Goal: Find specific page/section: Find specific page/section

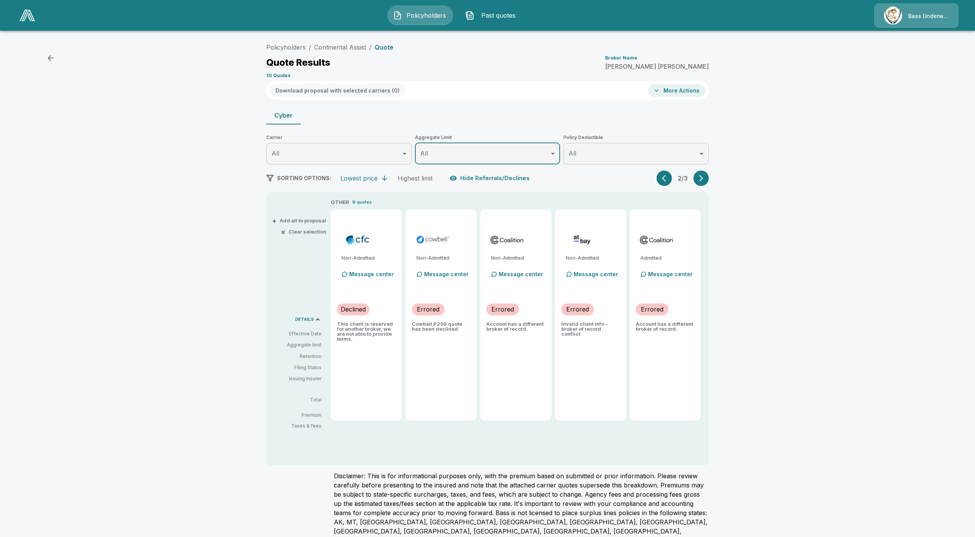
click at [30, 23] on link at bounding box center [28, 16] width 22 height 18
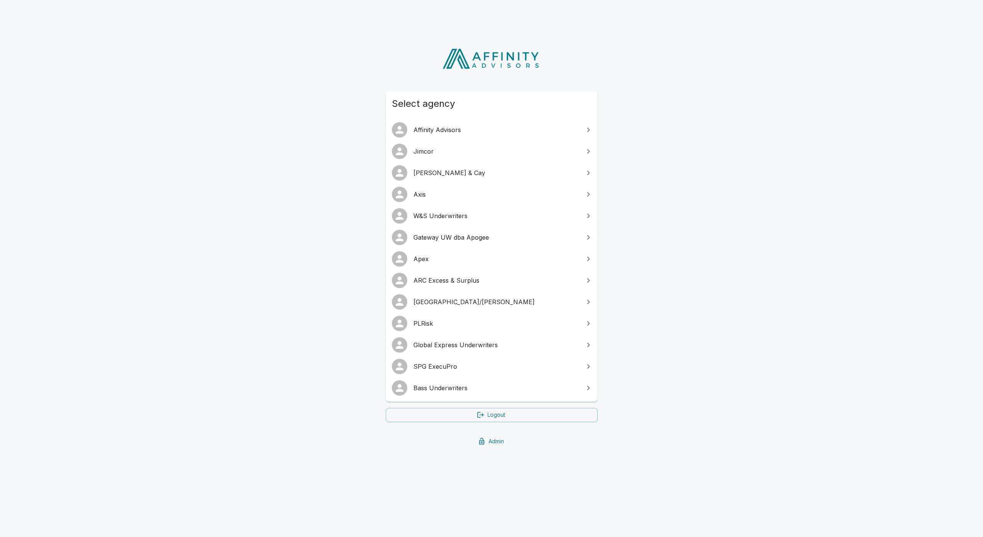
click at [453, 209] on link "W&S Underwriters" at bounding box center [492, 216] width 212 height 22
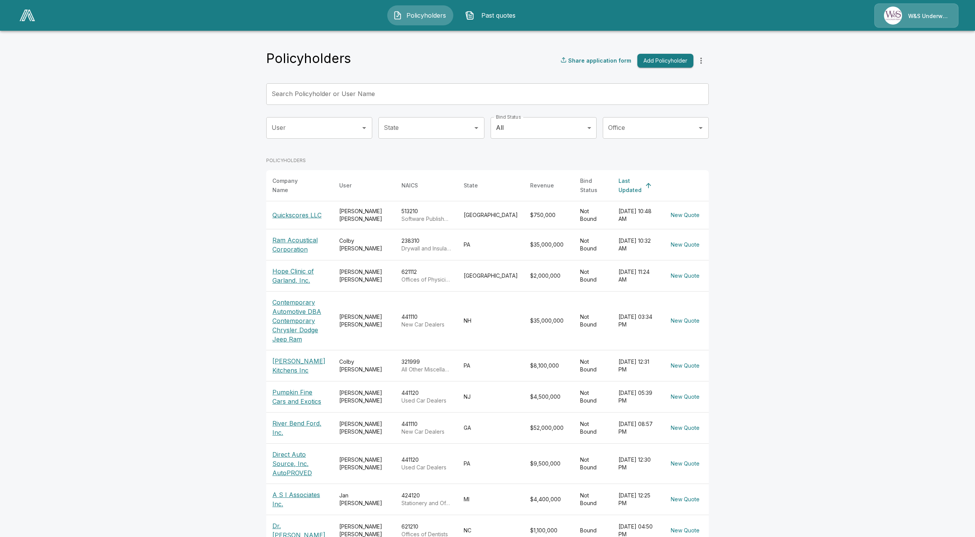
click at [897, 23] on div "W&S Underwriters" at bounding box center [916, 15] width 84 height 24
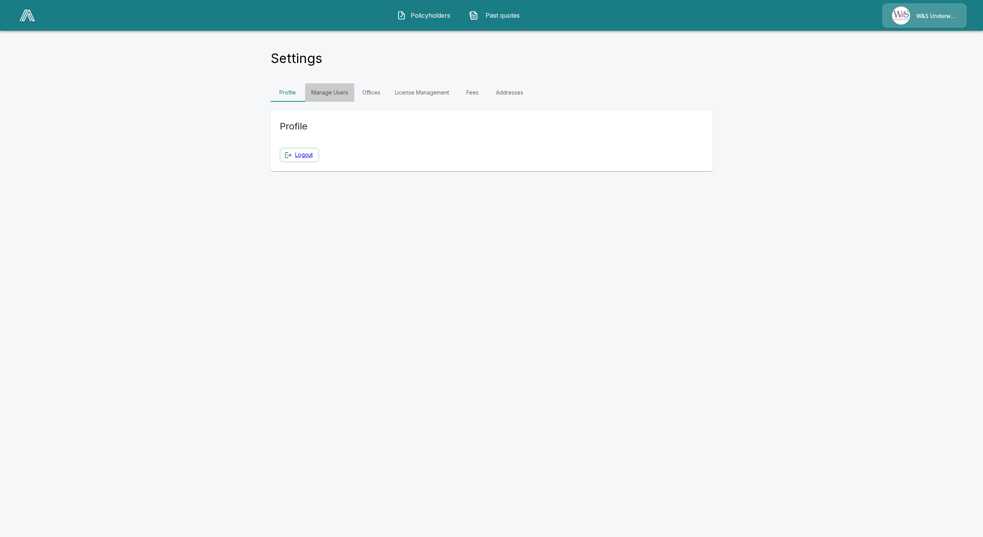
click at [329, 92] on link "Manage Users" at bounding box center [329, 92] width 49 height 18
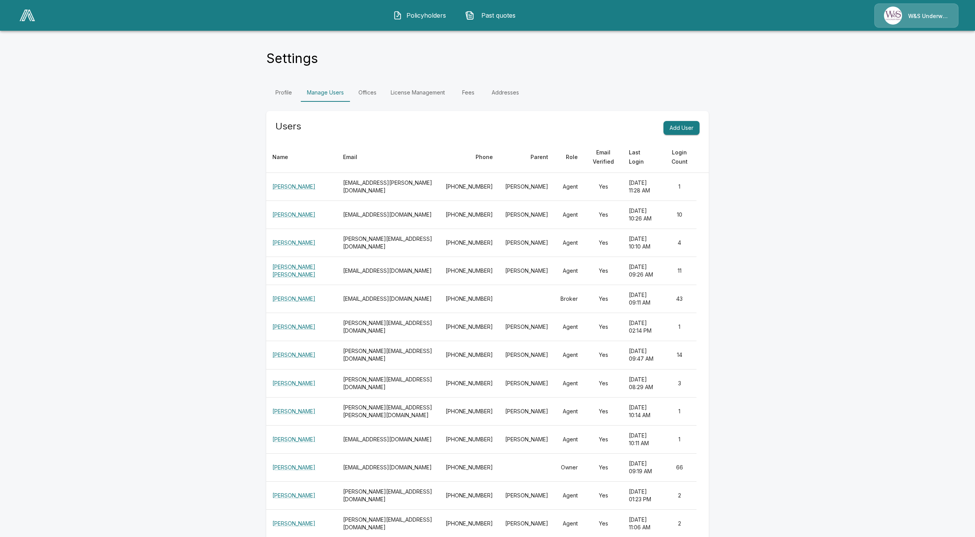
click at [419, 26] on div "Policyholders Past quotes W&S Underwriters" at bounding box center [487, 15] width 960 height 25
click at [432, 18] on span "Policyholders" at bounding box center [426, 15] width 42 height 9
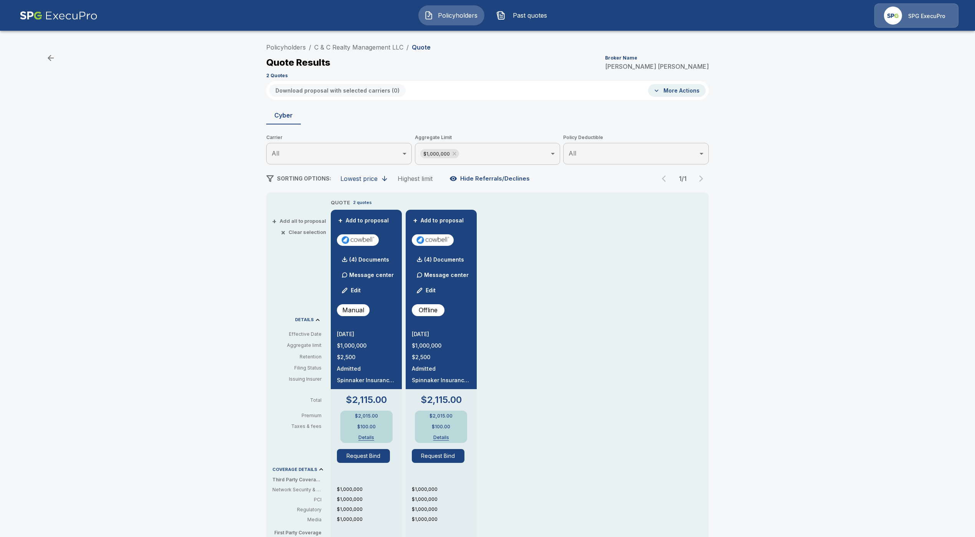
scroll to position [187, 0]
